Goal: Information Seeking & Learning: Learn about a topic

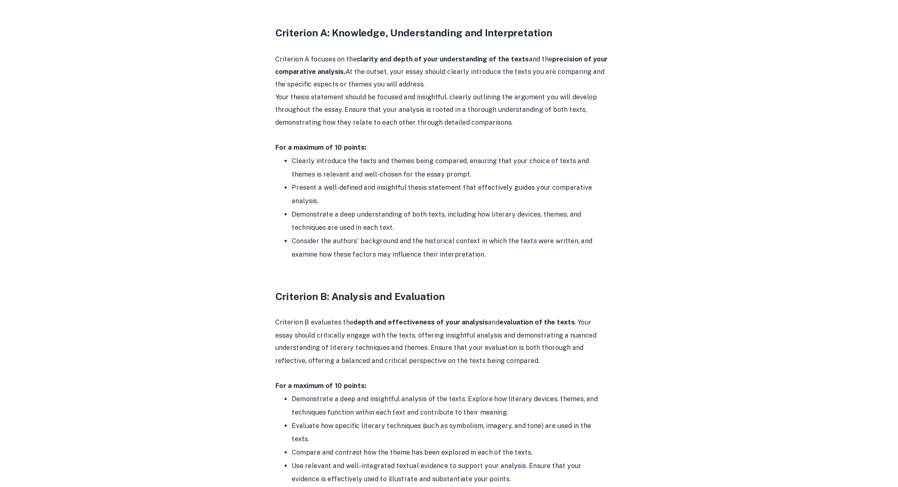
scroll to position [245, 0]
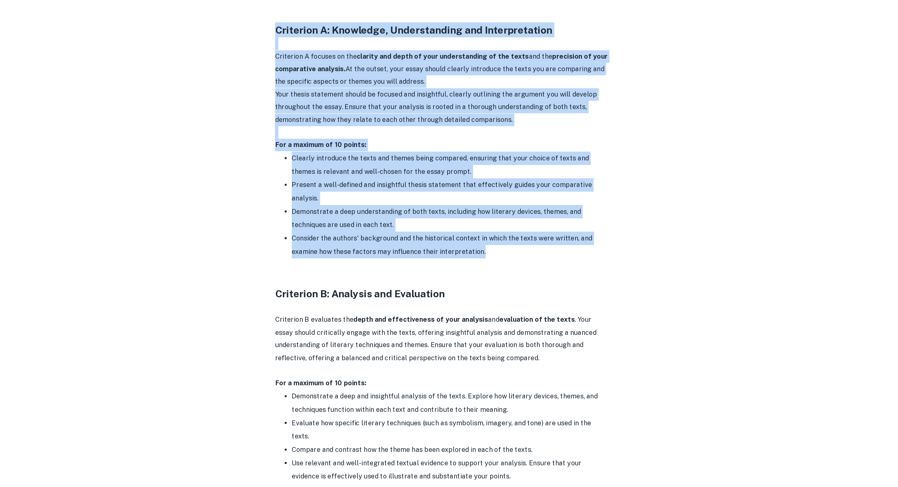
drag, startPoint x: 318, startPoint y: 152, endPoint x: 507, endPoint y: 309, distance: 245.5
click at [508, 310] on div "English A Paper 2 Criteria and Checklist By [PERSON_NAME] • [DATE] Get feedback…" at bounding box center [449, 383] width 376 height 1162
click at [588, 295] on div "English A Paper 2 Criteria and Checklist By [PERSON_NAME] • [DATE] Get feedback…" at bounding box center [449, 383] width 376 height 1162
drag, startPoint x: 318, startPoint y: 151, endPoint x: 505, endPoint y: 313, distance: 247.9
click at [505, 313] on div "English A Paper 2 Criteria and Checklist By [PERSON_NAME] • [DATE] Get feedback…" at bounding box center [449, 383] width 376 height 1162
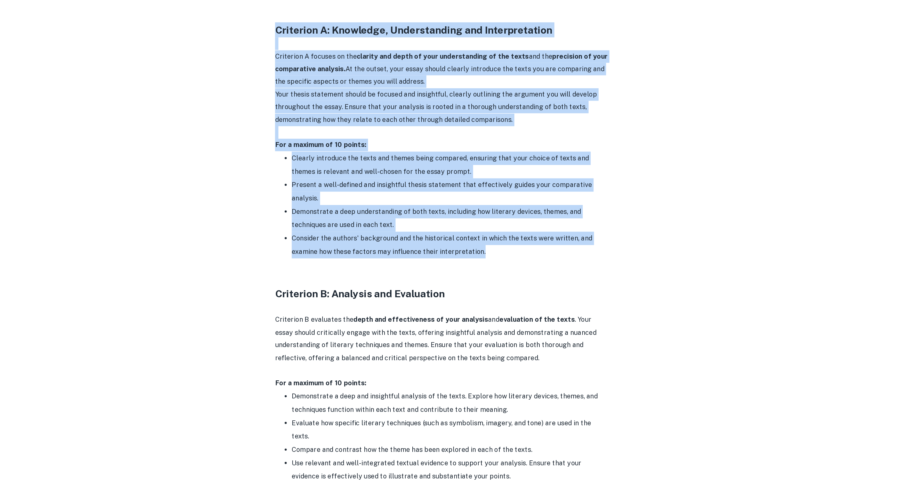
click at [505, 313] on li "Consider the authors' background and the historical context in which the texts …" at bounding box center [455, 310] width 232 height 20
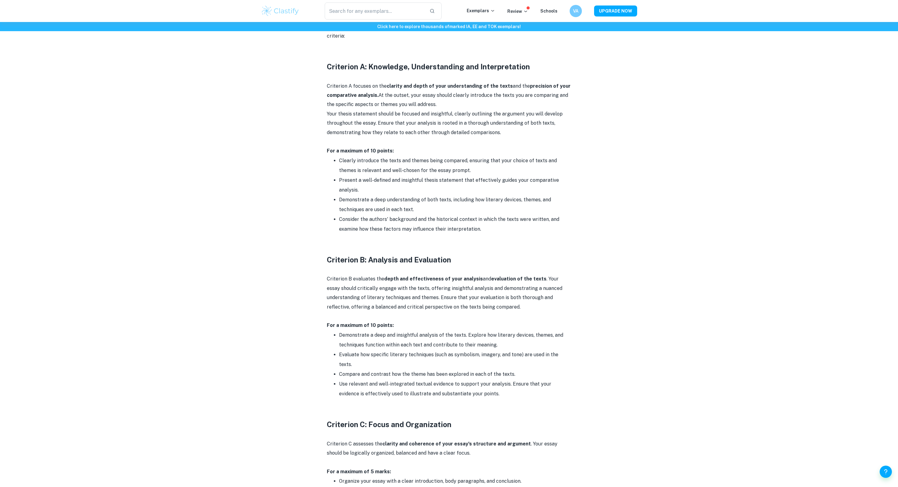
scroll to position [329, 0]
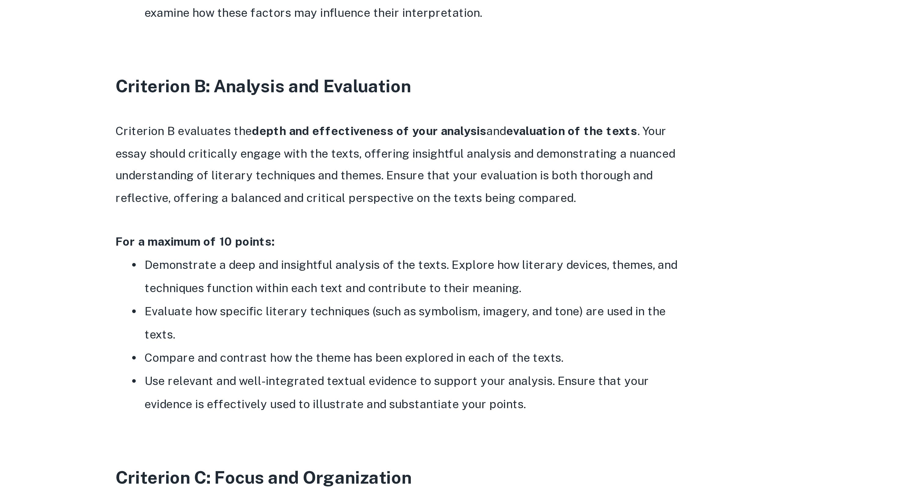
drag, startPoint x: 478, startPoint y: 388, endPoint x: 329, endPoint y: 329, distance: 161.1
click at [329, 329] on div "Ready to ace your IB English A Paper 2? Whether you're an English A Literature …" at bounding box center [449, 347] width 244 height 856
click at [479, 280] on p "Criterion B evaluates the depth and effectiveness of your analysis and evaluati…" at bounding box center [449, 293] width 244 height 37
